Goal: Register for event/course

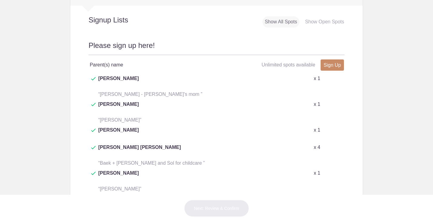
scroll to position [275, 0]
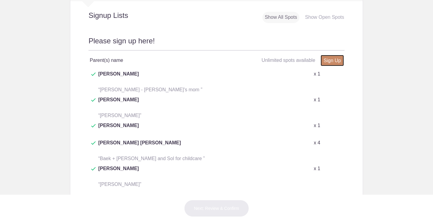
click at [327, 65] on link "Sign Up" at bounding box center [332, 60] width 23 height 11
type input "1"
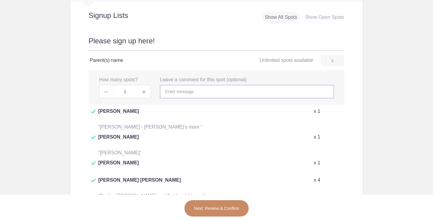
click at [228, 91] on input "text" at bounding box center [247, 91] width 174 height 13
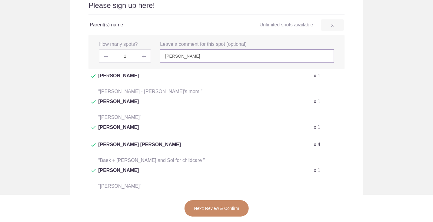
scroll to position [311, 0]
type input "[PERSON_NAME]"
click at [216, 208] on button "Next: Review & Confirm" at bounding box center [216, 208] width 65 height 17
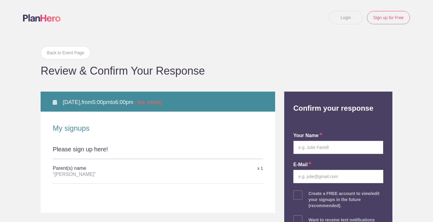
click at [303, 152] on input "text" at bounding box center [338, 147] width 90 height 13
type input "[PERSON_NAME]"
click at [303, 178] on input "email" at bounding box center [338, 176] width 90 height 13
type input "[EMAIL_ADDRESS][DOMAIN_NAME]"
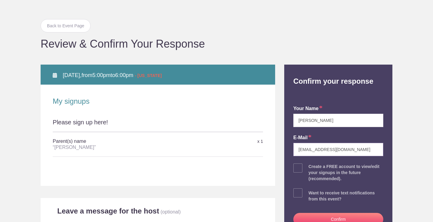
scroll to position [32, 0]
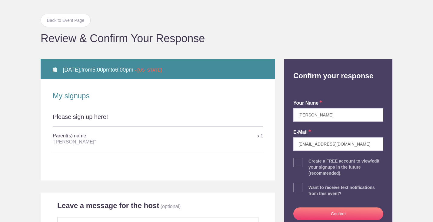
click at [297, 186] on span at bounding box center [297, 187] width 9 height 9
click at [310, 186] on input "checkbox" at bounding box center [355, 186] width 90 height 4
checkbox input "true"
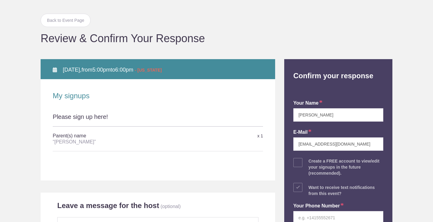
scroll to position [56, 0]
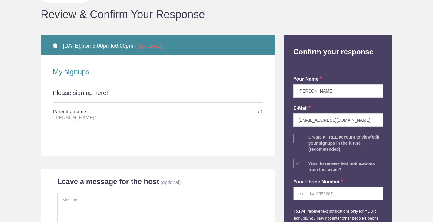
click at [305, 192] on input "tel" at bounding box center [338, 193] width 90 height 13
type input "5129226337"
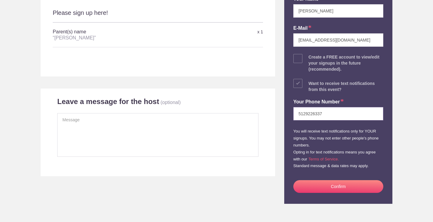
scroll to position [143, 0]
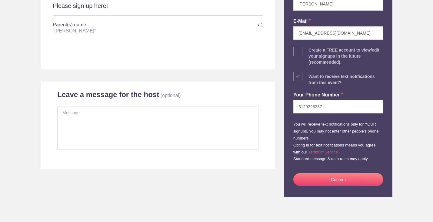
click at [333, 178] on button "Confirm" at bounding box center [338, 179] width 90 height 13
